Goal: Navigation & Orientation: Find specific page/section

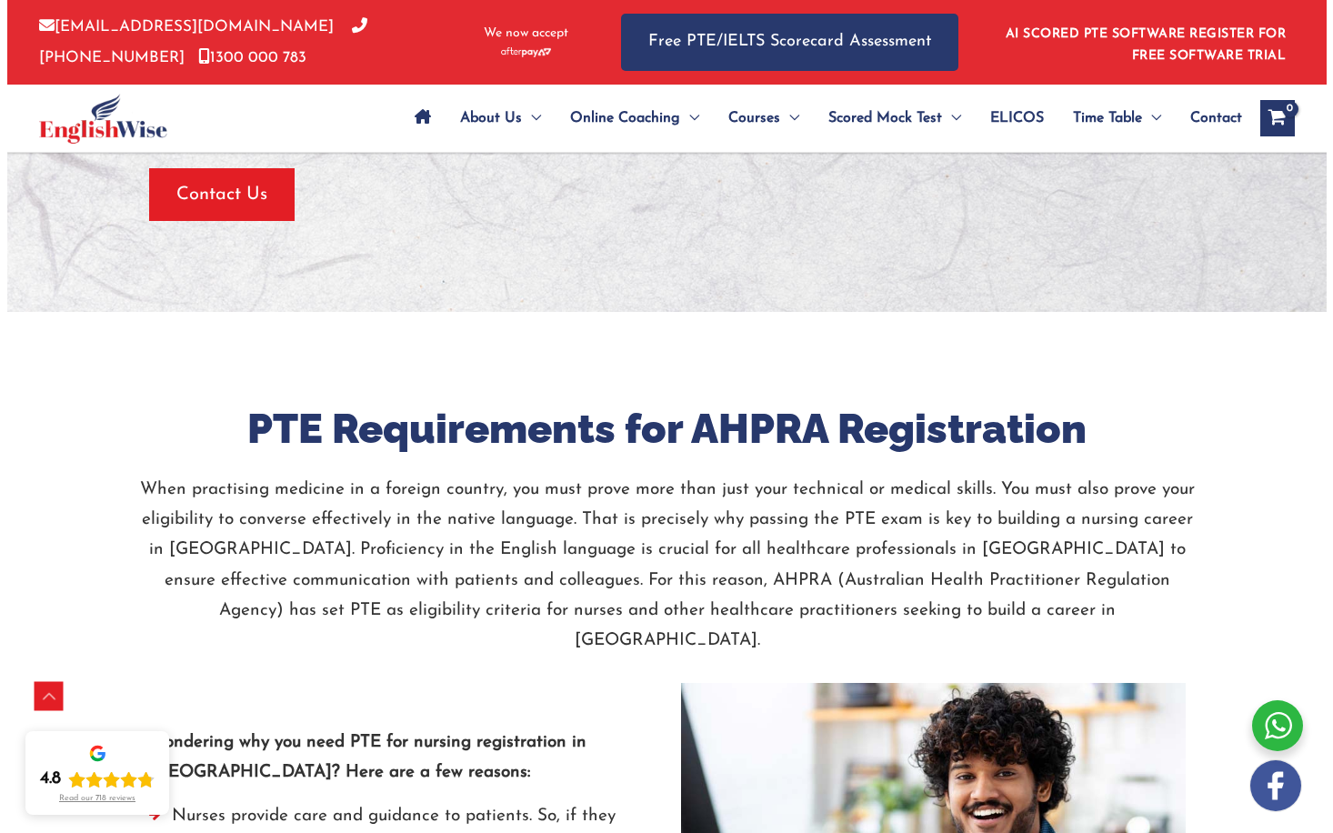
scroll to position [2000, 0]
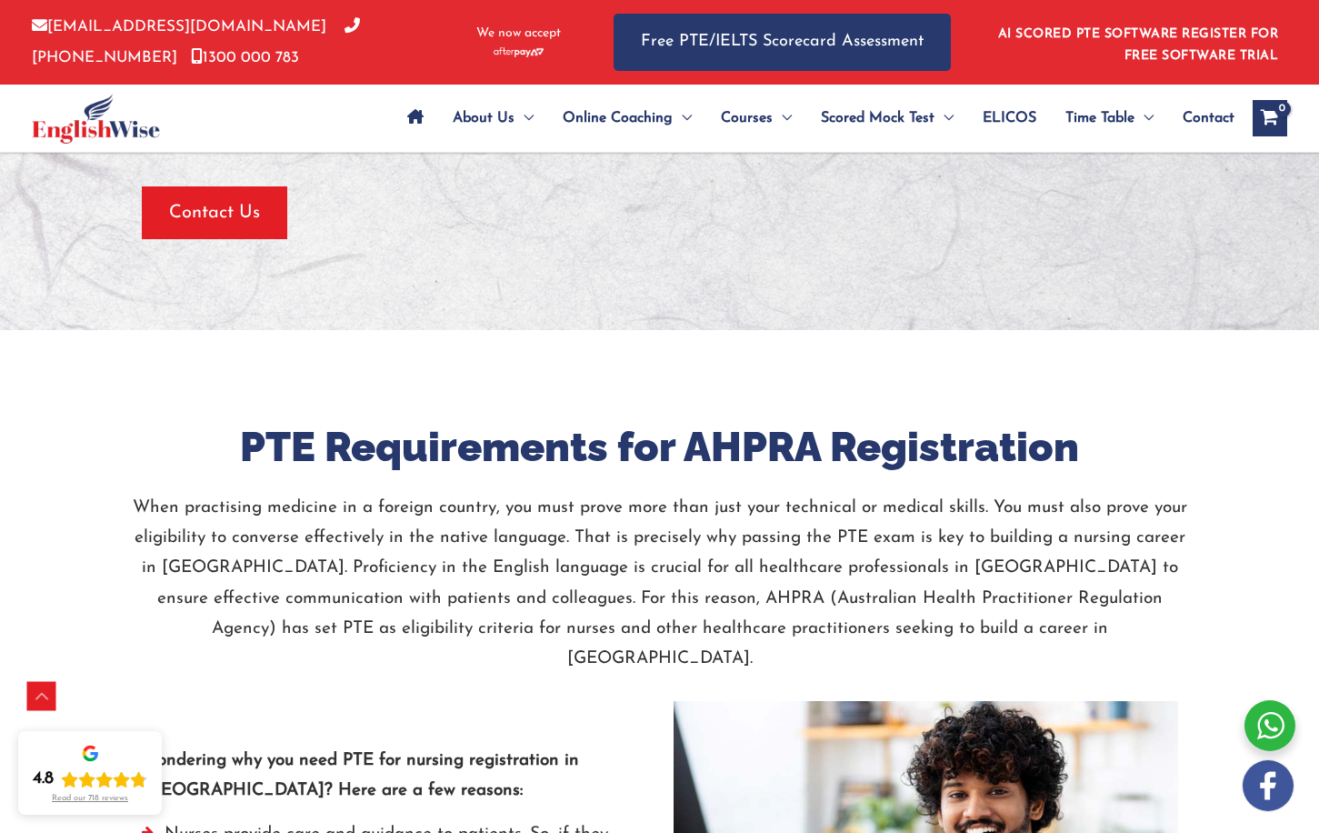
drag, startPoint x: 113, startPoint y: 789, endPoint x: 85, endPoint y: 784, distance: 27.6
click at [85, 784] on icon "Rating: 4.8 out of 5" at bounding box center [87, 779] width 16 height 15
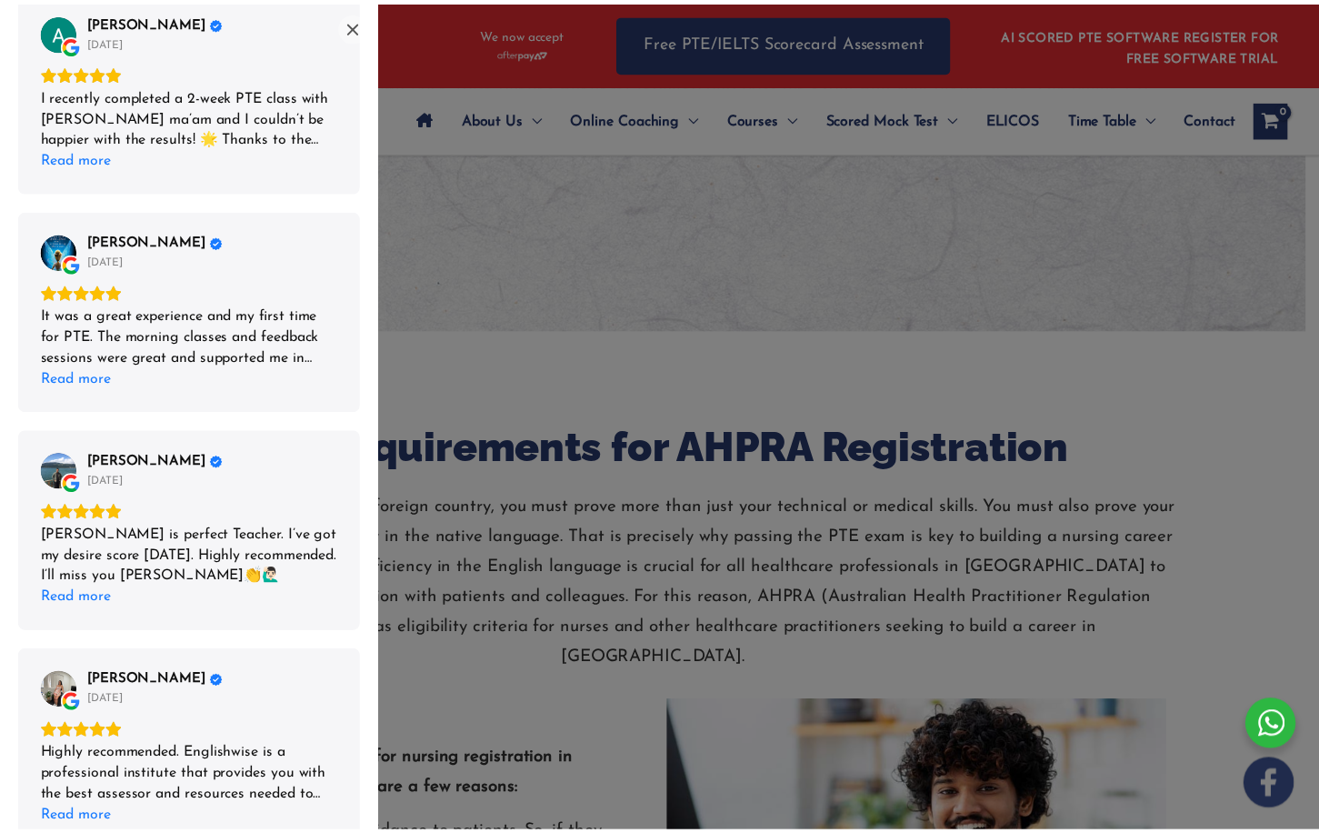
scroll to position [545, 0]
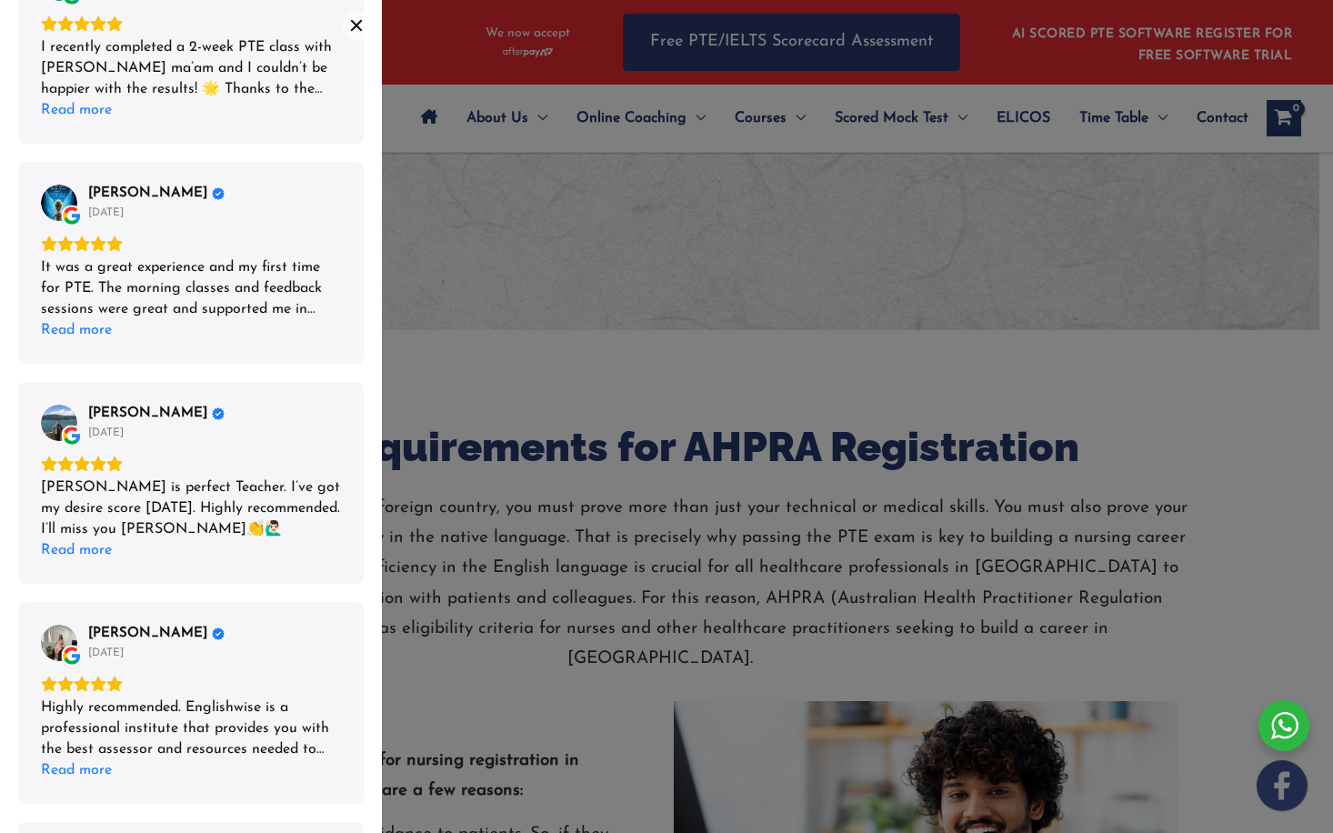
click at [351, 20] on icon "Close" at bounding box center [356, 25] width 15 height 15
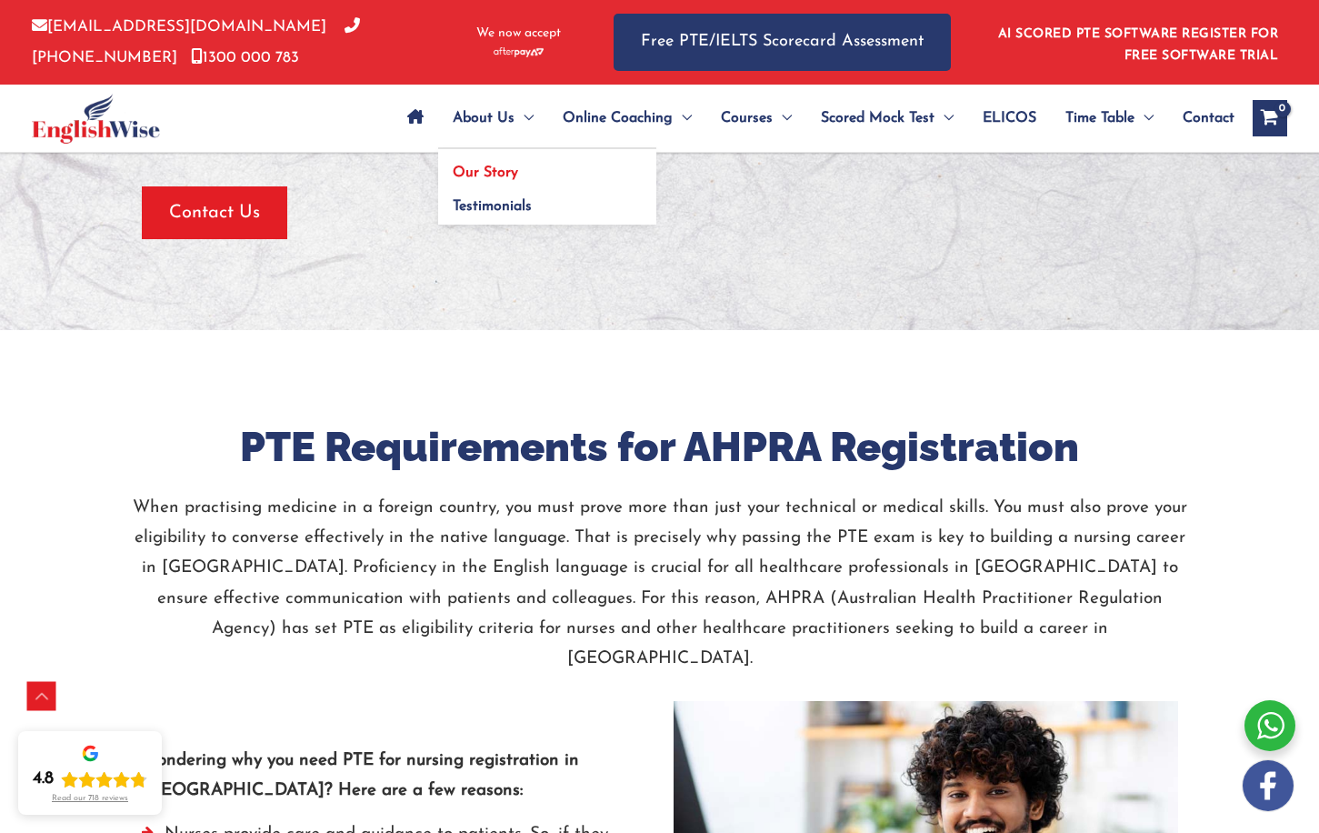
click at [484, 176] on span "Our Story" at bounding box center [485, 172] width 65 height 15
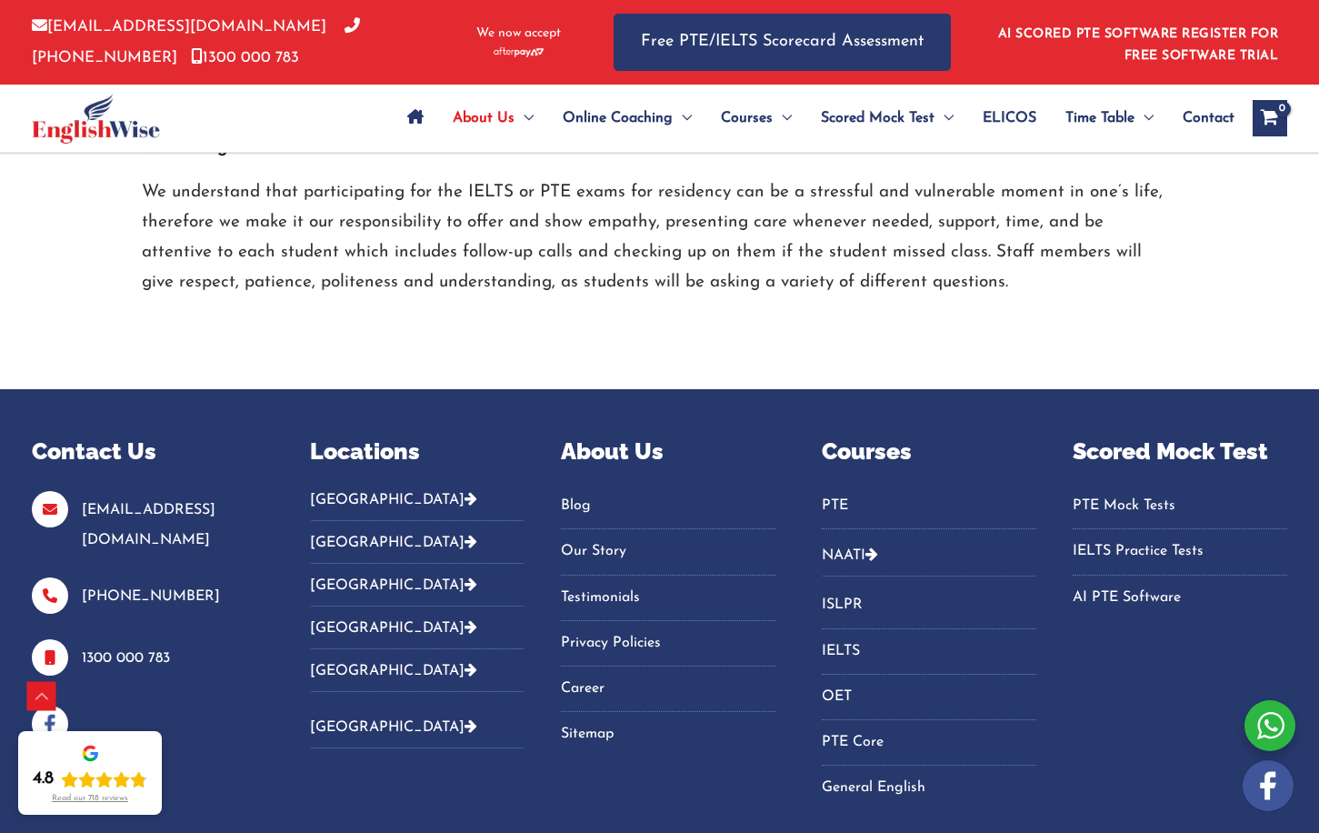
scroll to position [3081, 0]
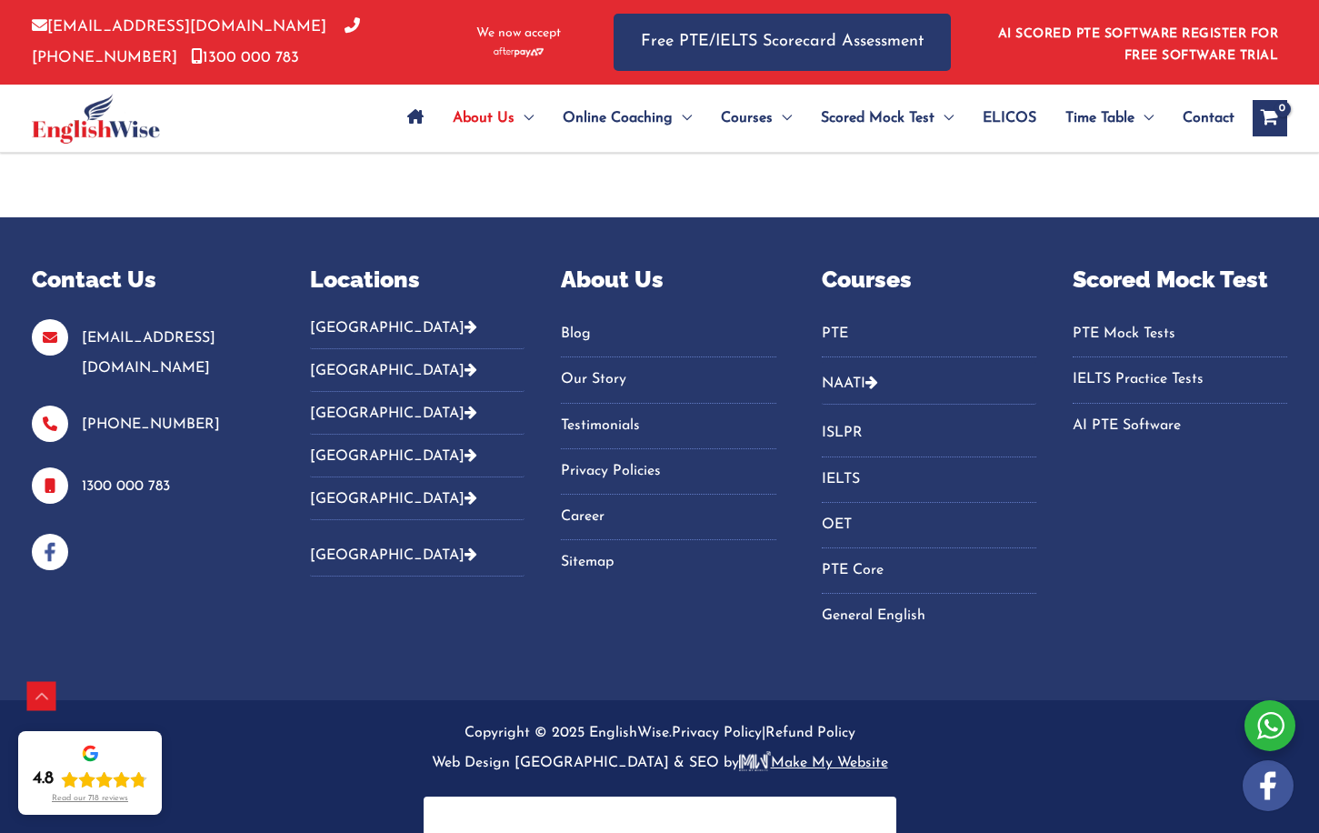
click at [589, 502] on link "Career" at bounding box center [668, 517] width 215 height 30
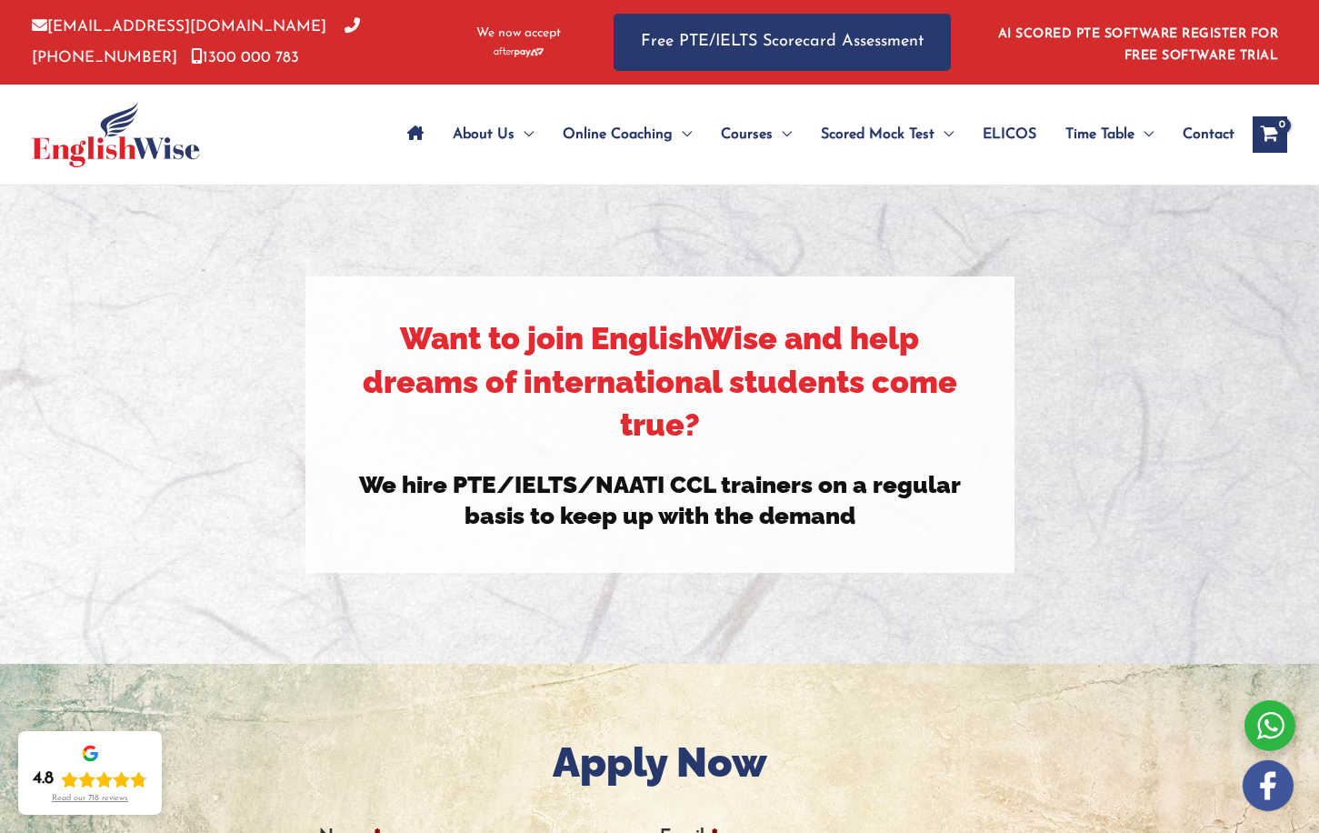
click at [236, 441] on div "Want to join EnglishWise and help dreams of international students come true? W…" at bounding box center [659, 423] width 1063 height 295
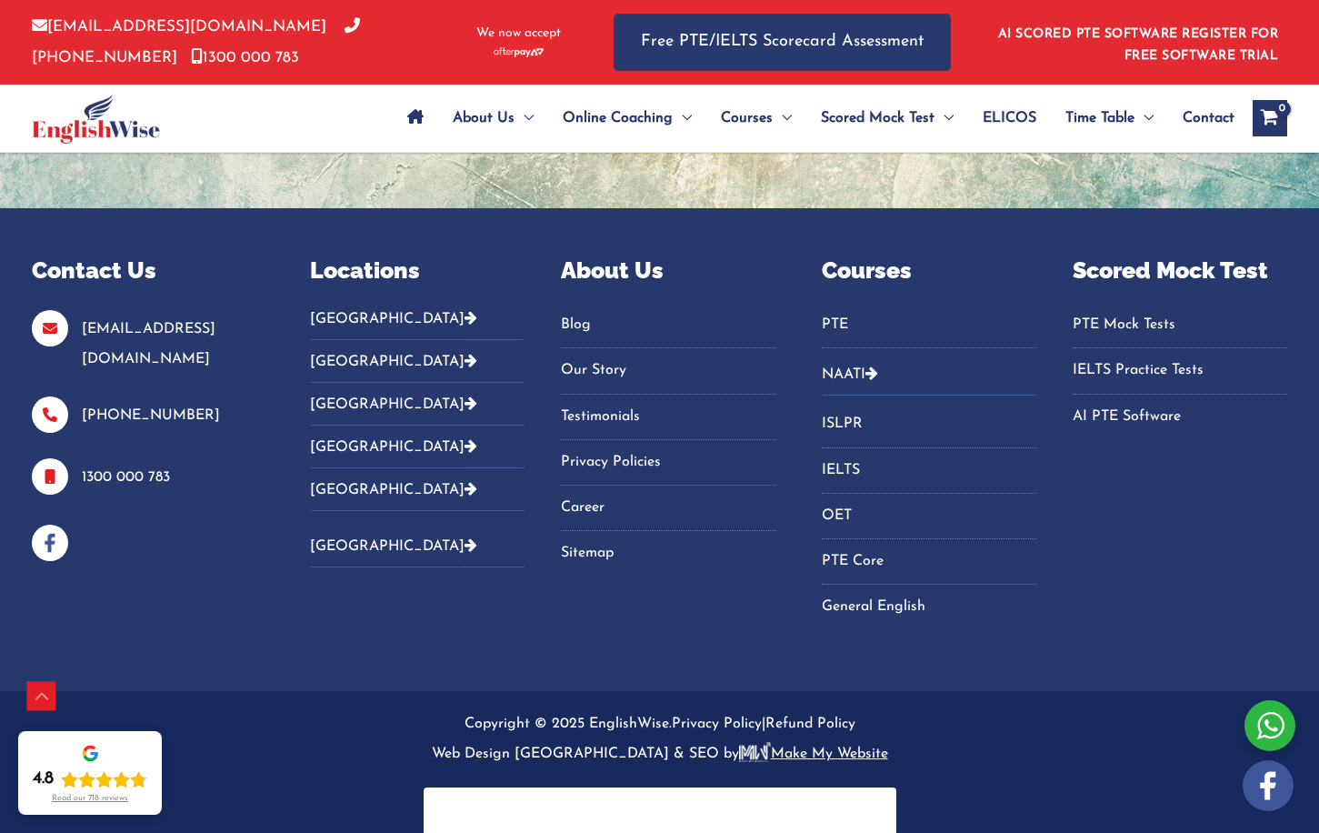
scroll to position [1332, 0]
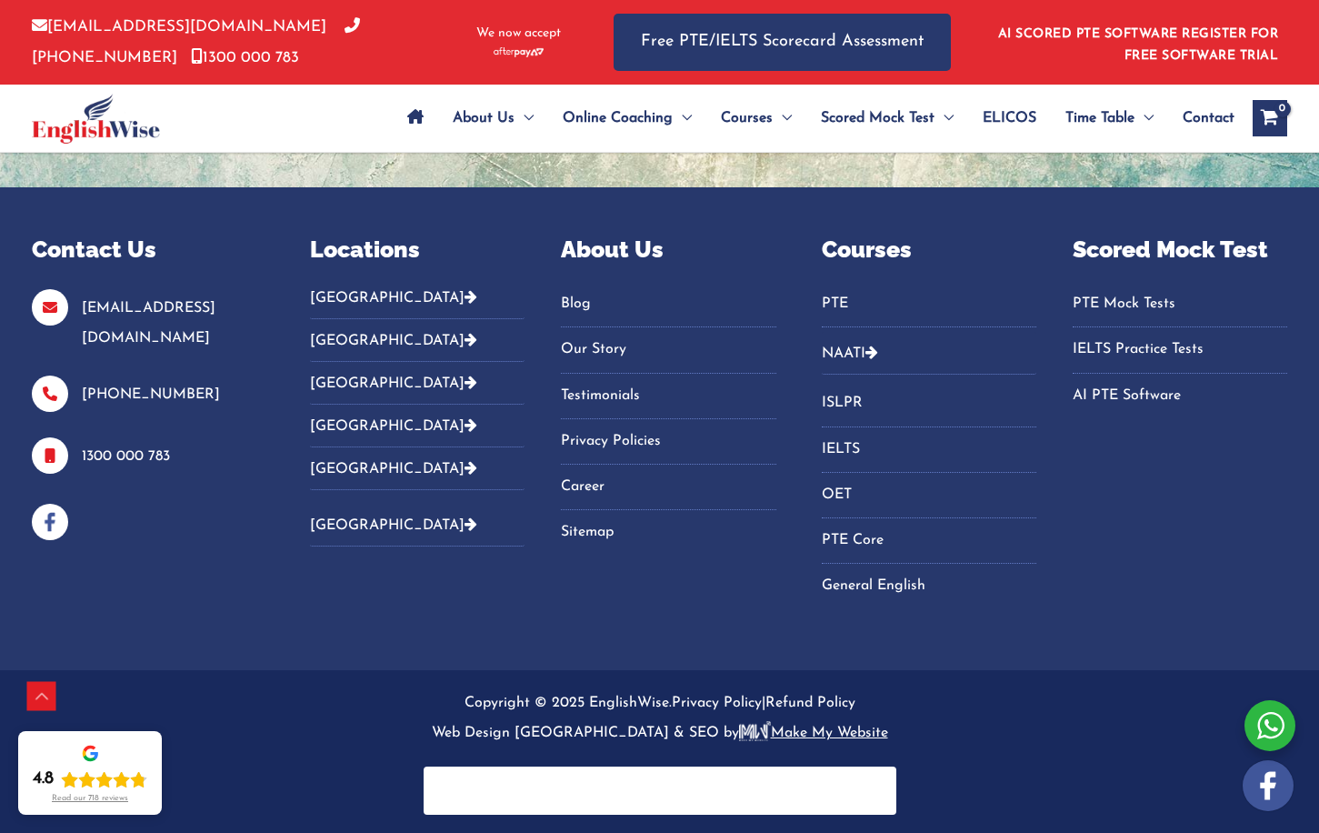
click at [589, 346] on link "Our Story" at bounding box center [668, 350] width 215 height 30
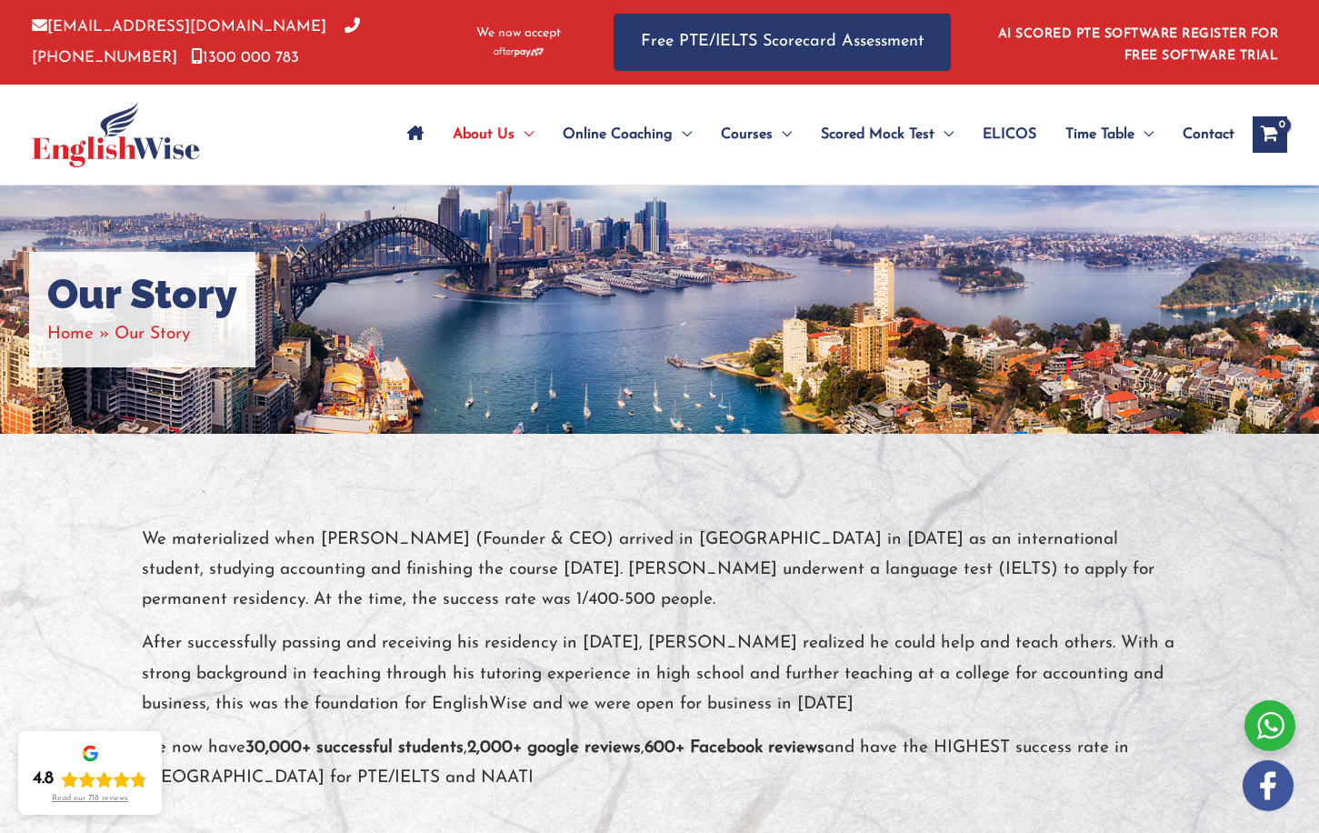
drag, startPoint x: 317, startPoint y: 537, endPoint x: 324, endPoint y: 551, distance: 15.0
click at [324, 551] on p "We materialized when [PERSON_NAME] (Founder & CEO) arrived in [GEOGRAPHIC_DATA]…" at bounding box center [660, 569] width 1036 height 91
drag, startPoint x: 319, startPoint y: 535, endPoint x: 409, endPoint y: 537, distance: 90.0
click at [409, 537] on p "We materialized when [PERSON_NAME] (Founder & CEO) arrived in [GEOGRAPHIC_DATA]…" at bounding box center [660, 569] width 1036 height 91
copy p "[PERSON_NAME]"
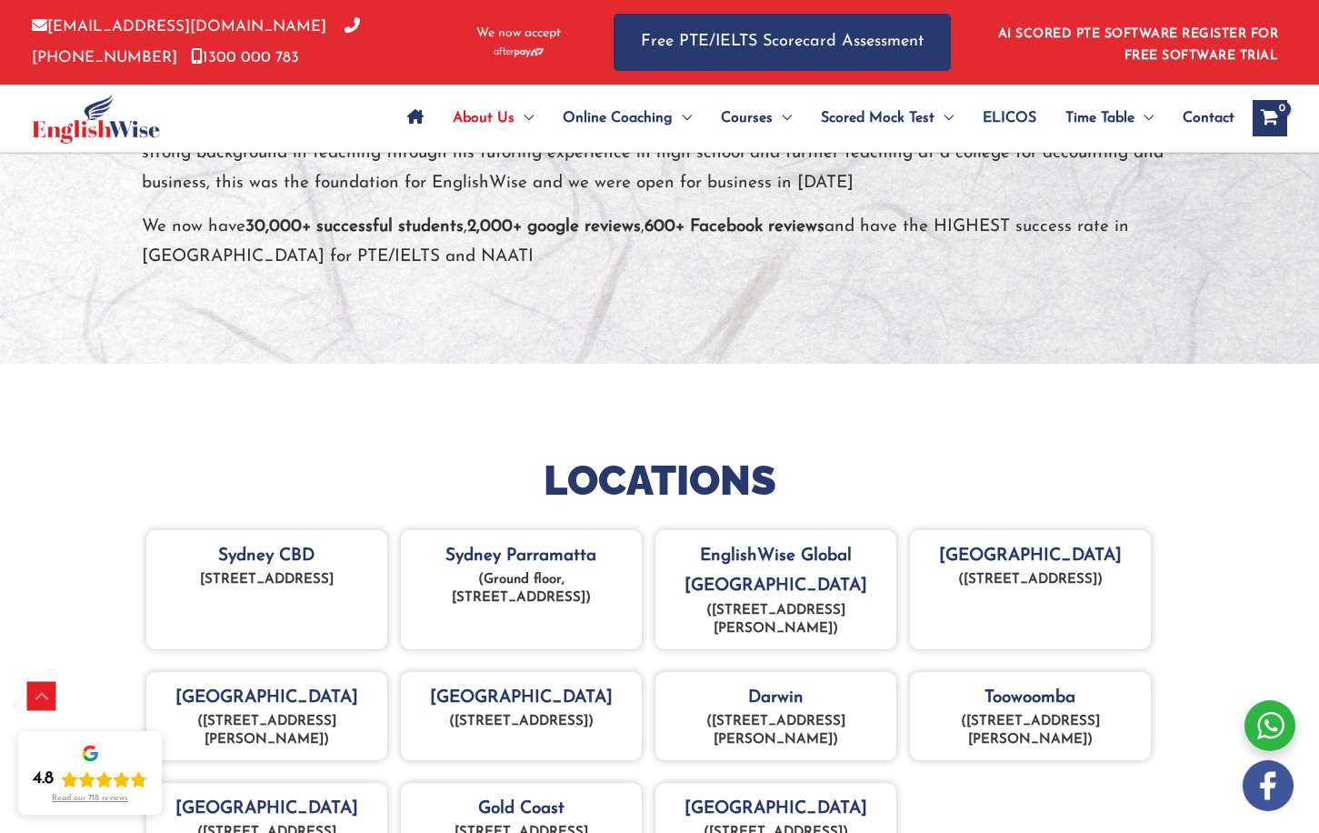
scroll to position [727, 0]
